Goal: Contribute content: Add original content to the website for others to see

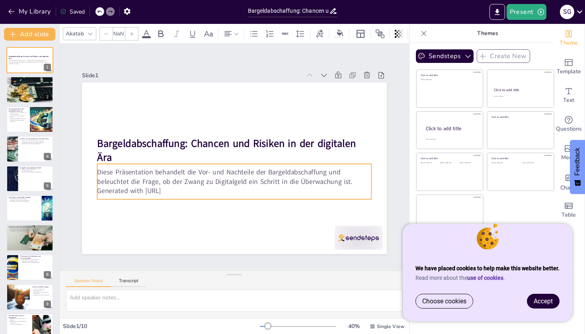
type input "32"
click at [159, 179] on p "Diese Präsentation behandelt die Vor- und Nachteile der Bargeldabschaffung und …" at bounding box center [234, 176] width 274 height 19
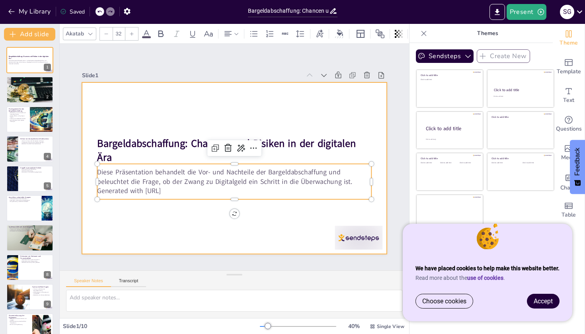
click at [155, 225] on div at bounding box center [234, 168] width 305 height 172
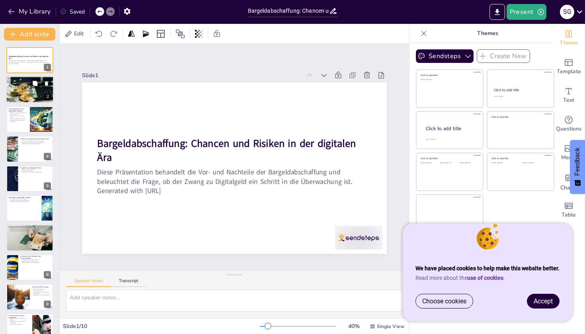
click at [30, 92] on div at bounding box center [30, 90] width 48 height 32
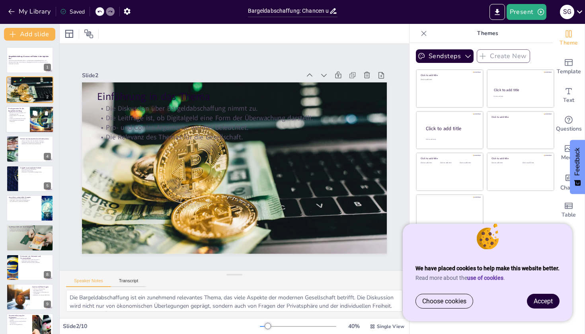
click at [28, 124] on div at bounding box center [30, 119] width 48 height 27
type textarea "Die Nachverfolgbarkeit digitaler Zahlungen könnte dazu beitragen, Geldwäsche un…"
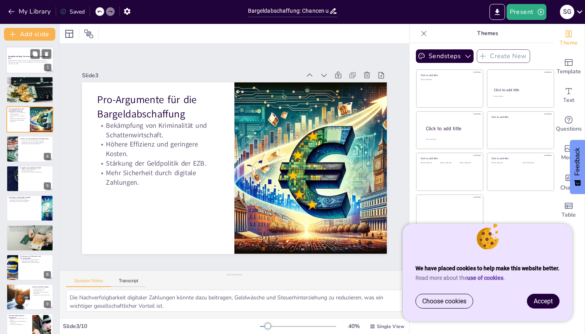
click at [23, 66] on div at bounding box center [30, 60] width 48 height 27
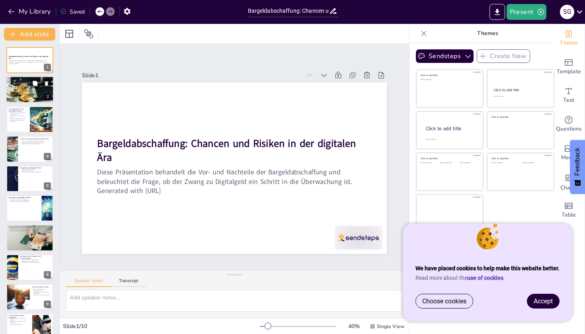
click at [25, 96] on div at bounding box center [30, 90] width 48 height 32
type textarea "Die Bargeldabschaffung ist ein zunehmend relevantes Thema, das viele Aspekte de…"
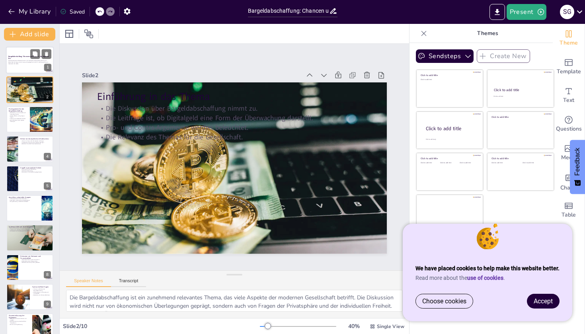
click at [20, 60] on p "Diese Präsentation behandelt die Vor- und Nachteile der Bargeldabschaffung und …" at bounding box center [29, 61] width 43 height 3
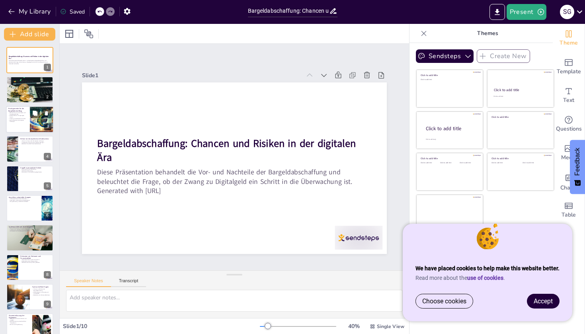
click at [31, 121] on div at bounding box center [41, 119] width 47 height 27
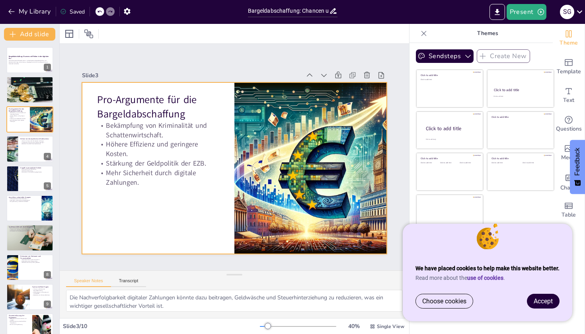
click at [111, 159] on p "Stärkung der Geldpolitik der EZB." at bounding box center [158, 147] width 121 height 35
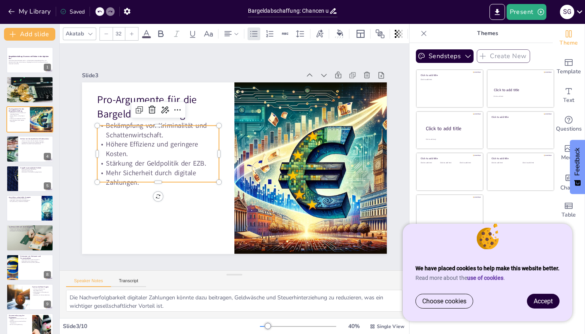
click at [125, 159] on p "Stärkung der Geldpolitik der EZB." at bounding box center [165, 124] width 110 height 69
click at [288, 202] on div at bounding box center [311, 168] width 300 height 172
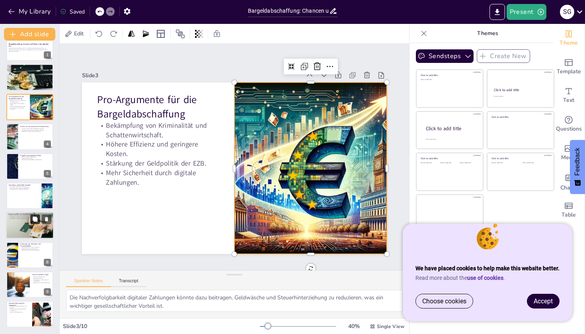
click at [33, 221] on icon at bounding box center [35, 219] width 5 height 5
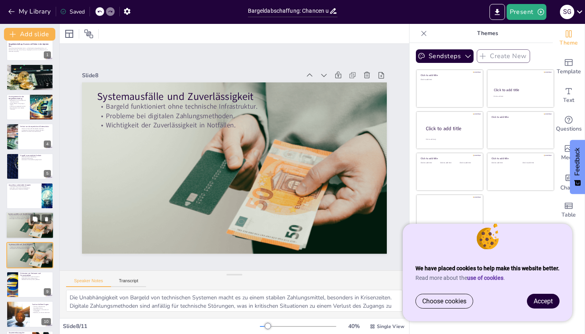
scroll to position [42, 0]
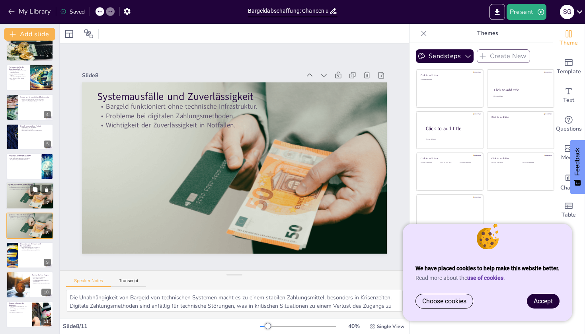
click at [26, 190] on p "Wichtigkeit der Zuverlässigkeit in Notfällen." at bounding box center [29, 190] width 43 height 2
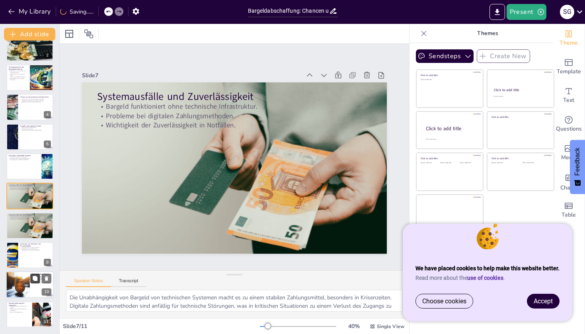
click at [37, 283] on button at bounding box center [35, 279] width 10 height 10
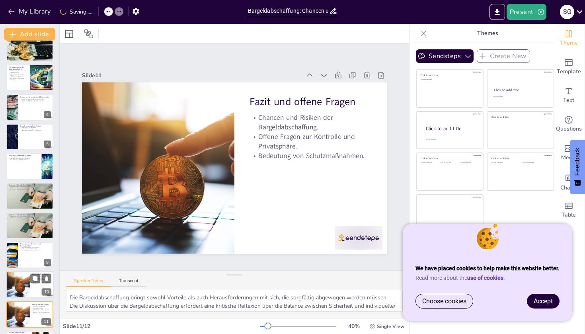
scroll to position [72, 0]
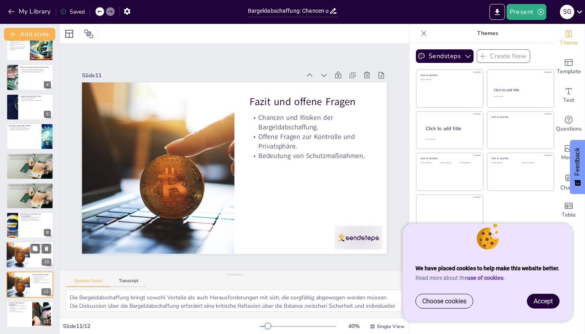
click at [16, 247] on div at bounding box center [18, 255] width 54 height 27
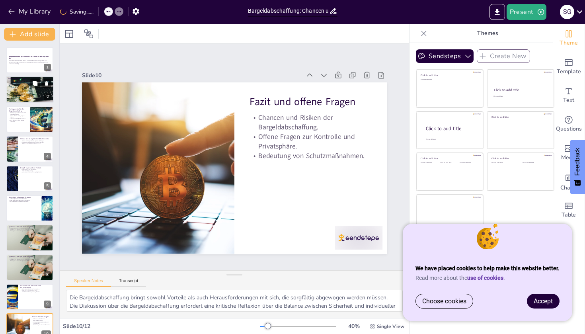
scroll to position [0, 0]
click at [25, 96] on div at bounding box center [30, 90] width 48 height 32
type textarea "Die Bargeldabschaffung ist ein zunehmend relevantes Thema, das viele Aspekte de…"
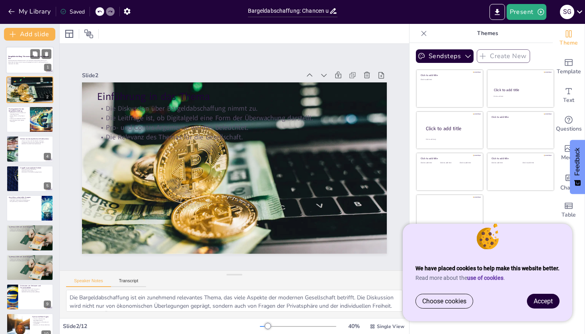
click at [25, 63] on p "Diese Präsentation behandelt die Vor- und Nachteile der Bargeldabschaffung und …" at bounding box center [29, 61] width 43 height 3
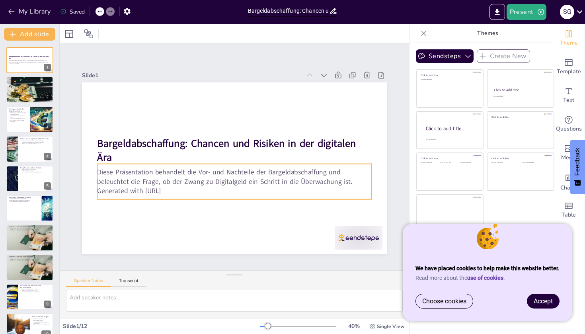
click at [192, 178] on p "Diese Präsentation behandelt die Vor- und Nachteile der Bargeldabschaffung und …" at bounding box center [234, 176] width 274 height 19
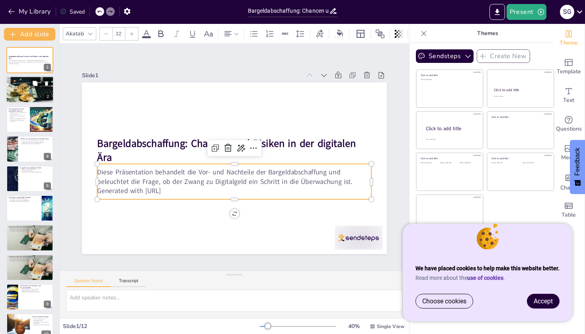
click at [35, 93] on div at bounding box center [30, 90] width 48 height 32
type textarea "Die Bargeldabschaffung ist ein zunehmend relevantes Thema, das viele Aspekte de…"
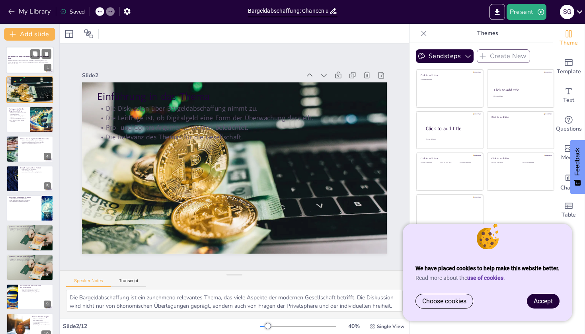
click at [33, 60] on p "Diese Präsentation behandelt die Vor- und Nachteile der Bargeldabschaffung und …" at bounding box center [29, 61] width 43 height 3
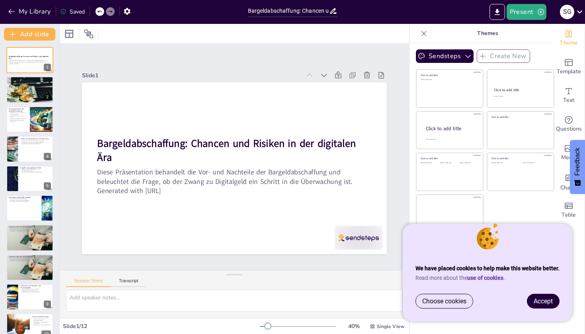
click at [76, 15] on div "Saved" at bounding box center [72, 12] width 25 height 8
click at [127, 13] on icon "button" at bounding box center [127, 11] width 6 height 7
click at [577, 10] on icon at bounding box center [580, 11] width 11 height 11
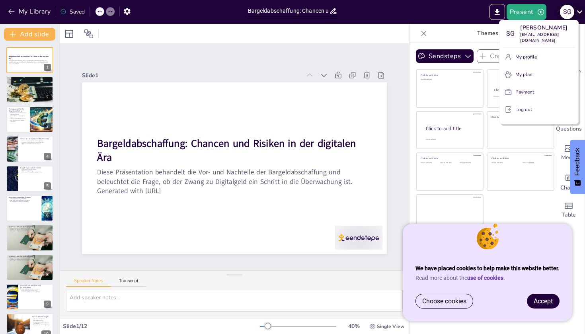
click at [577, 10] on div at bounding box center [292, 167] width 585 height 334
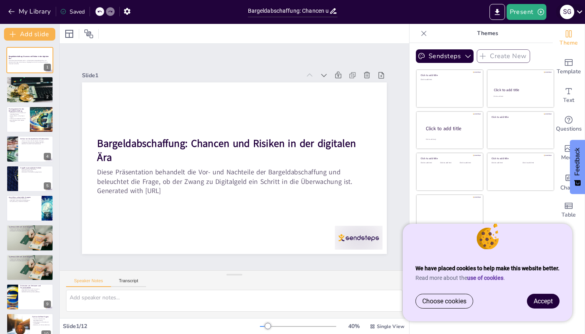
click at [577, 10] on icon at bounding box center [580, 11] width 11 height 11
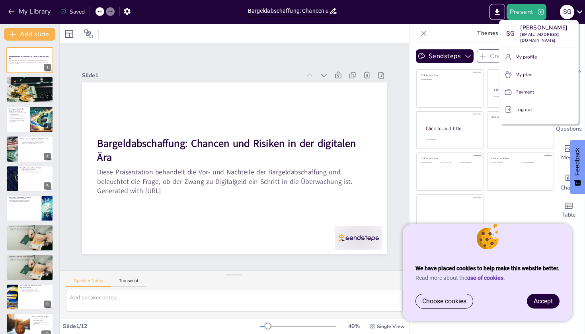
click at [577, 10] on div at bounding box center [292, 167] width 585 height 334
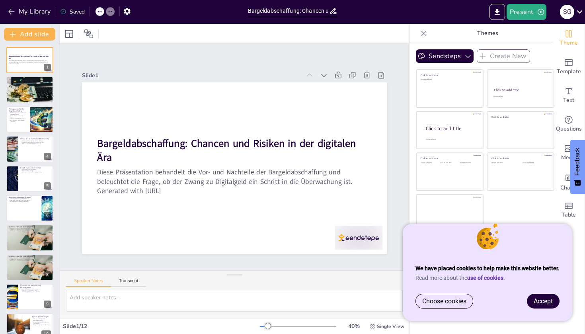
click at [69, 12] on div "Saved" at bounding box center [72, 12] width 25 height 8
click at [127, 14] on icon "button" at bounding box center [127, 11] width 6 height 7
click at [46, 92] on div at bounding box center [30, 90] width 48 height 32
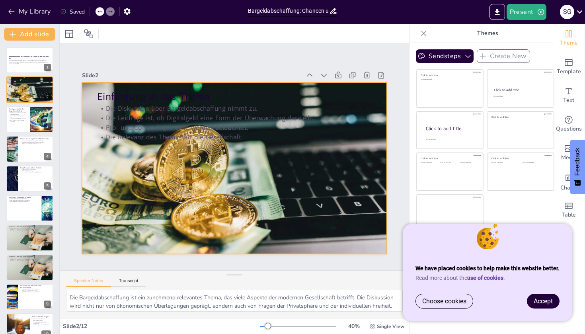
click at [169, 173] on div at bounding box center [233, 168] width 325 height 234
click at [146, 190] on div at bounding box center [233, 168] width 325 height 234
click at [28, 168] on p "Einschränkung der Wahlfreiheit." at bounding box center [35, 169] width 31 height 2
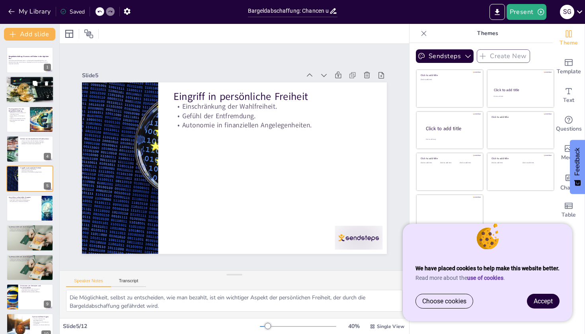
click at [25, 95] on div at bounding box center [30, 90] width 48 height 32
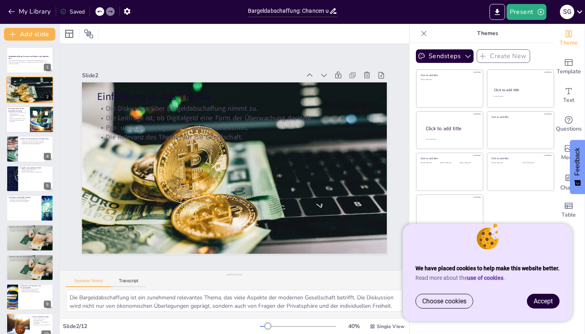
click at [26, 119] on p "Mehr Sicherheit durch digitale Zahlungen." at bounding box center [17, 120] width 19 height 3
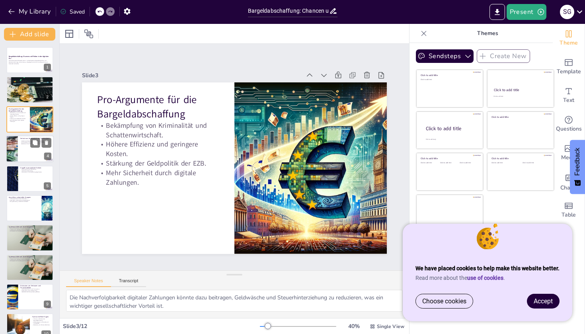
click at [25, 154] on div at bounding box center [30, 148] width 48 height 27
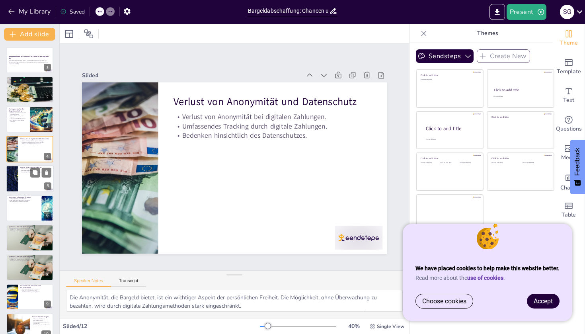
click at [28, 182] on div at bounding box center [30, 178] width 48 height 27
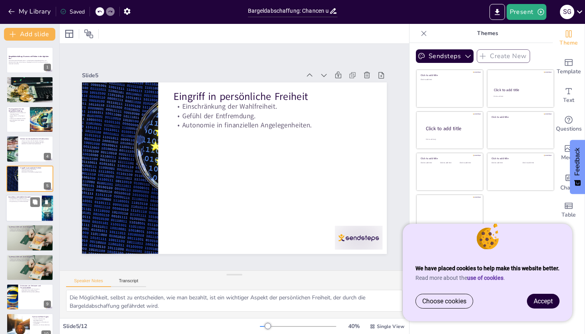
click at [29, 214] on div at bounding box center [30, 208] width 48 height 27
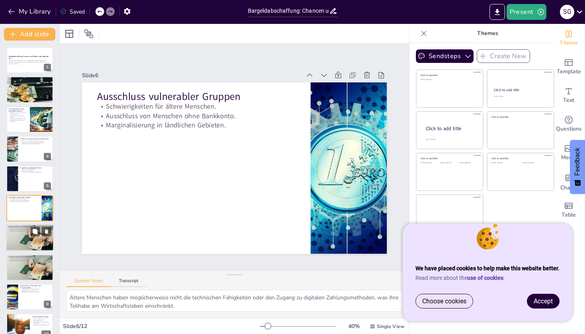
scroll to position [21, 0]
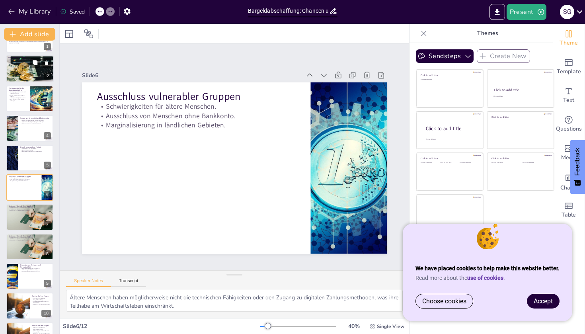
click at [23, 65] on div at bounding box center [30, 69] width 48 height 32
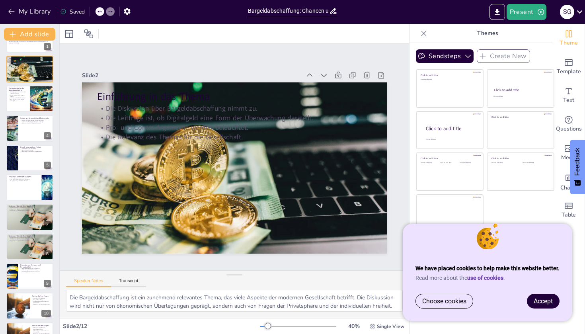
scroll to position [0, 0]
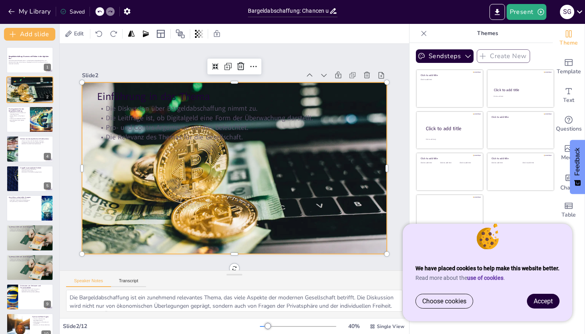
click at [185, 224] on div at bounding box center [234, 169] width 305 height 204
click at [112, 192] on div at bounding box center [233, 168] width 325 height 234
click at [33, 153] on div at bounding box center [30, 148] width 48 height 27
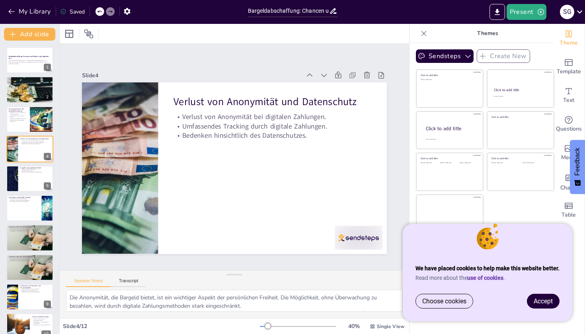
click at [36, 194] on div "Bargeldabschaffung: Chancen und Risiken in der digitalen Ära Diese Präsentation…" at bounding box center [29, 223] width 59 height 352
click at [30, 96] on div at bounding box center [30, 90] width 48 height 32
type textarea "Die Bargeldabschaffung ist ein zunehmend relevantes Thema, das viele Aspekte de…"
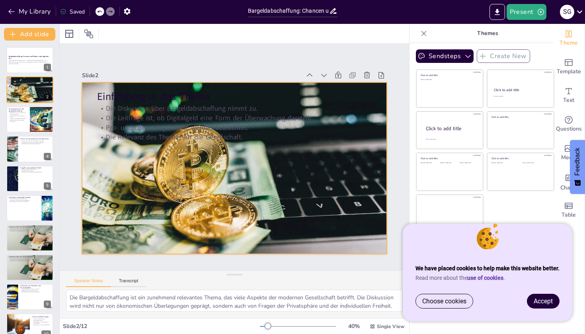
click at [303, 218] on div at bounding box center [232, 168] width 341 height 262
click at [303, 218] on div at bounding box center [233, 168] width 325 height 234
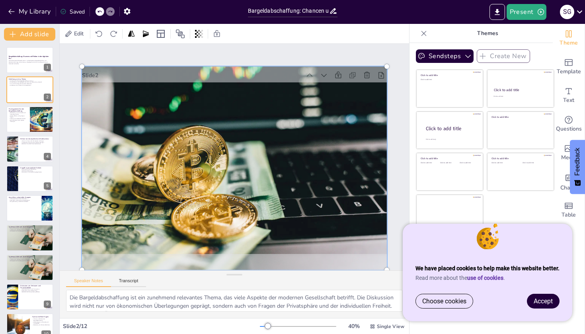
click at [303, 218] on div at bounding box center [234, 168] width 315 height 213
click at [303, 218] on div at bounding box center [232, 168] width 352 height 274
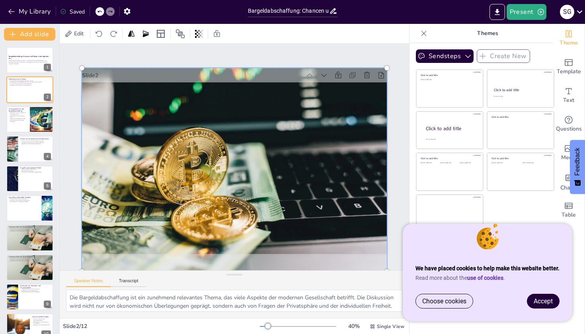
drag, startPoint x: 311, startPoint y: 197, endPoint x: 291, endPoint y: 199, distance: 20.4
click at [291, 199] on div at bounding box center [234, 169] width 315 height 213
click at [193, 120] on div at bounding box center [234, 169] width 315 height 213
click at [193, 120] on div at bounding box center [227, 167] width 380 height 357
click at [193, 120] on div at bounding box center [234, 169] width 315 height 213
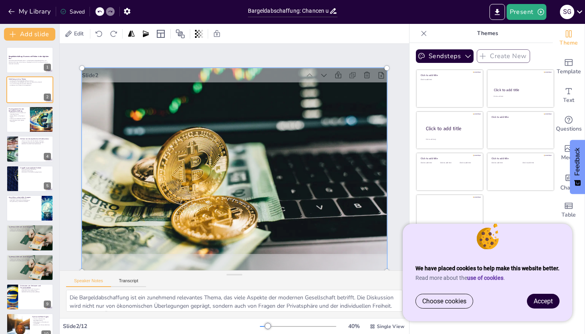
scroll to position [8, 0]
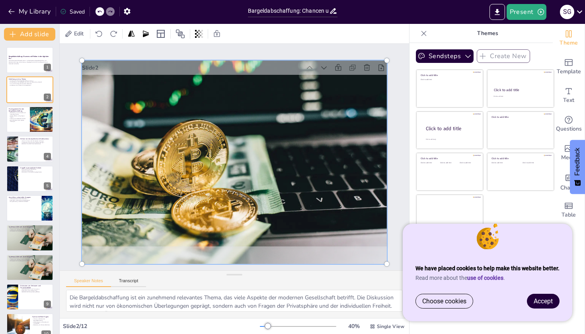
click at [194, 120] on div at bounding box center [234, 162] width 315 height 213
